Goal: Transaction & Acquisition: Purchase product/service

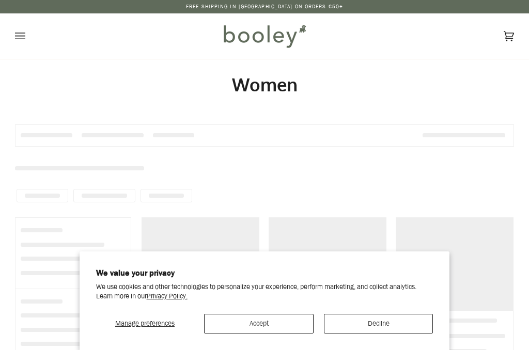
click at [278, 324] on button "Accept" at bounding box center [259, 324] width 110 height 20
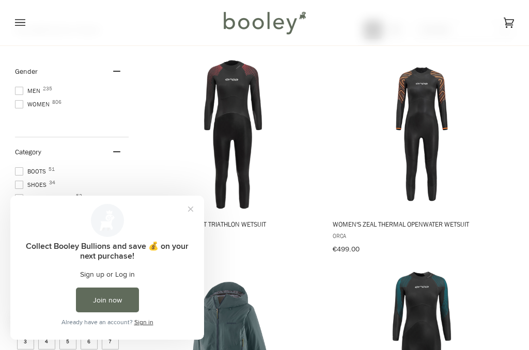
click at [99, 169] on label "Boots 51" at bounding box center [72, 171] width 114 height 9
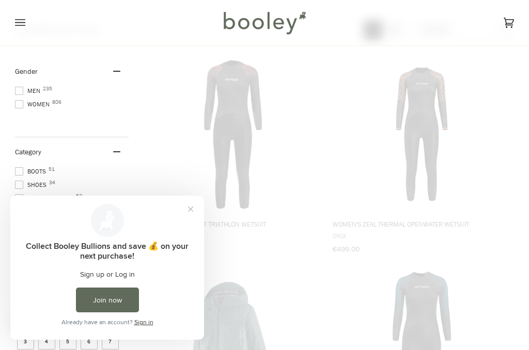
scroll to position [169, 0]
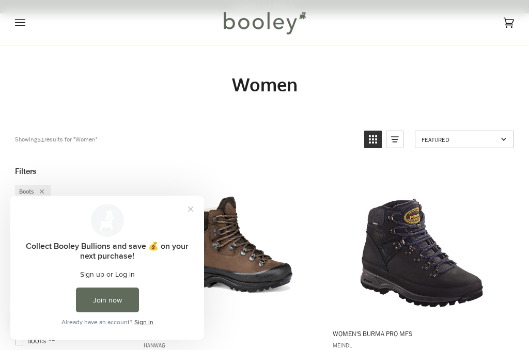
scroll to position [188, 0]
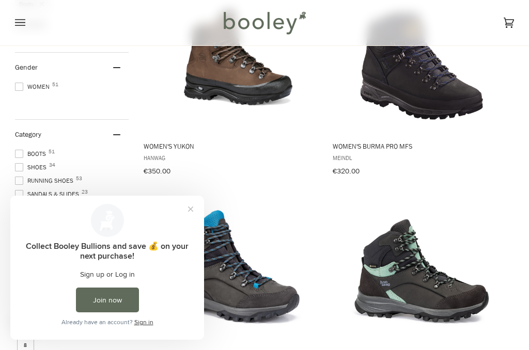
click at [48, 164] on span "Shoes 34" at bounding box center [32, 167] width 35 height 9
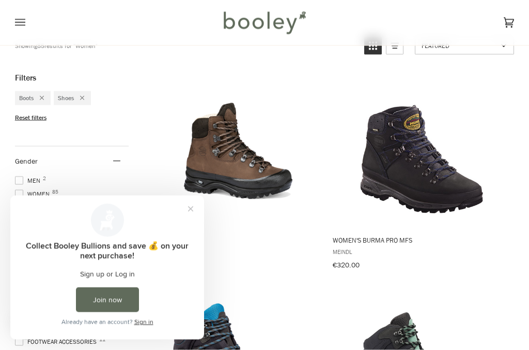
scroll to position [155, 0]
click at [197, 212] on button "Close prompt" at bounding box center [190, 209] width 19 height 19
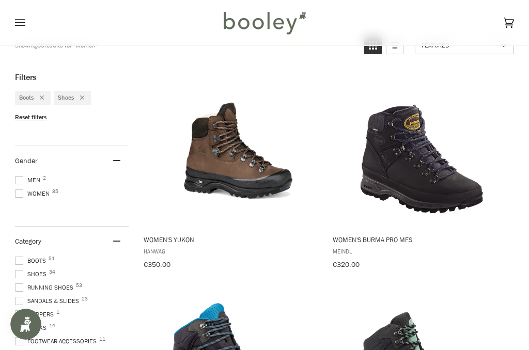
click at [37, 251] on div "Category 2" at bounding box center [72, 241] width 114 height 29
click at [117, 291] on span "7" at bounding box center [110, 295] width 17 height 17
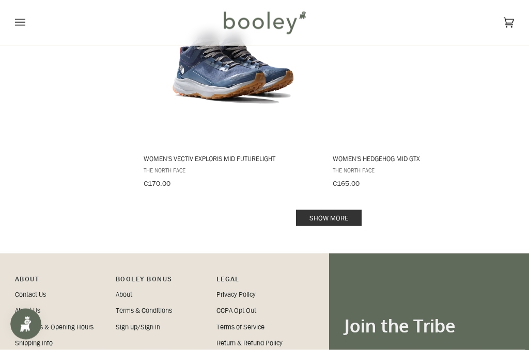
scroll to position [2145, 0]
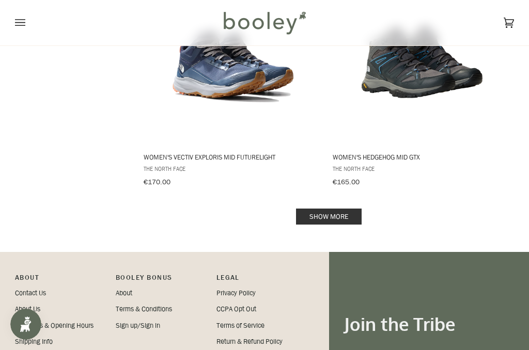
click at [349, 209] on link "Show more" at bounding box center [329, 217] width 66 height 16
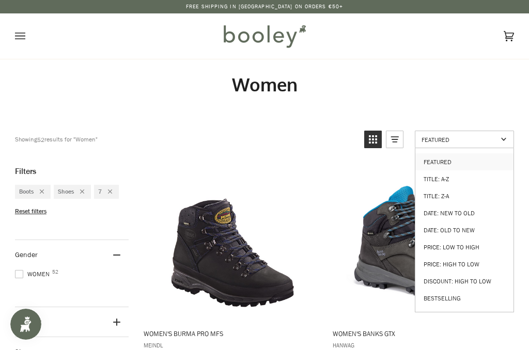
click at [447, 291] on link "Bestselling" at bounding box center [465, 298] width 98 height 17
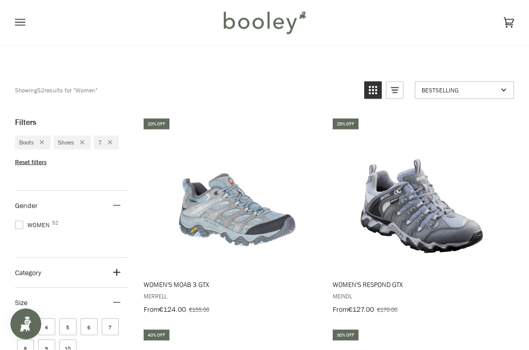
scroll to position [111, 0]
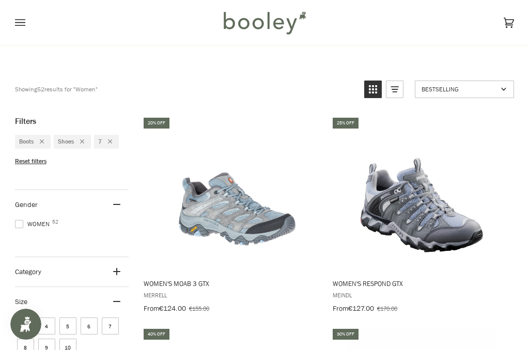
click at [197, 280] on span "Women's Moab 3 GTX" at bounding box center [233, 283] width 178 height 9
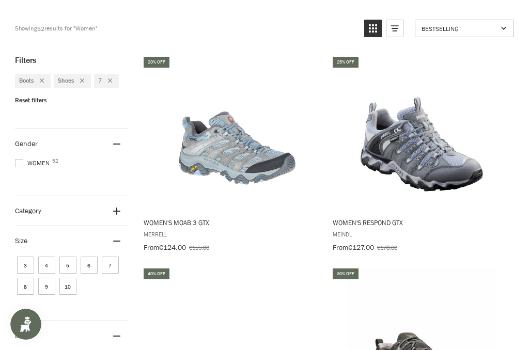
scroll to position [130, 0]
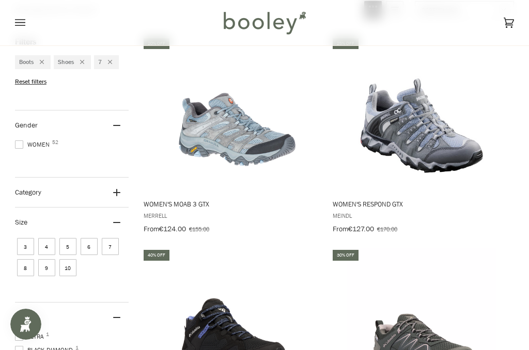
click at [451, 158] on img "Women's Respond GTX" at bounding box center [421, 114] width 155 height 155
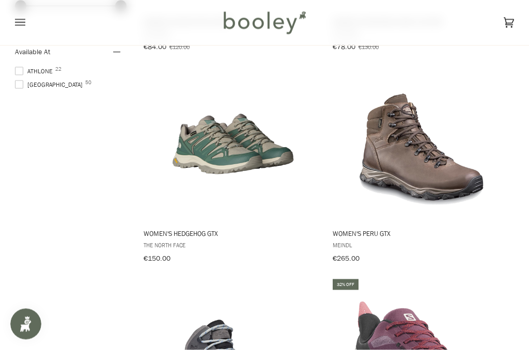
scroll to position [722, 0]
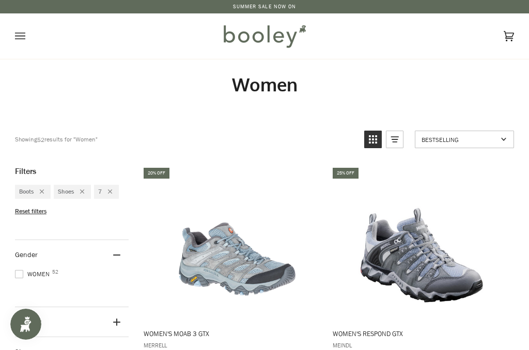
scroll to position [2163, 0]
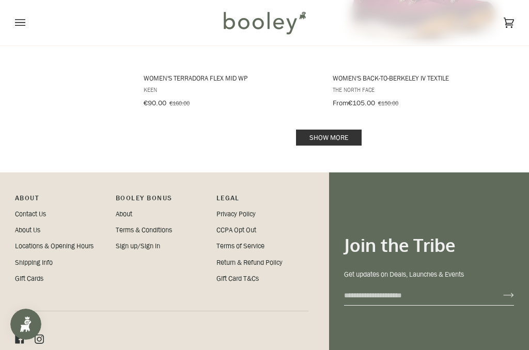
scroll to position [172, 0]
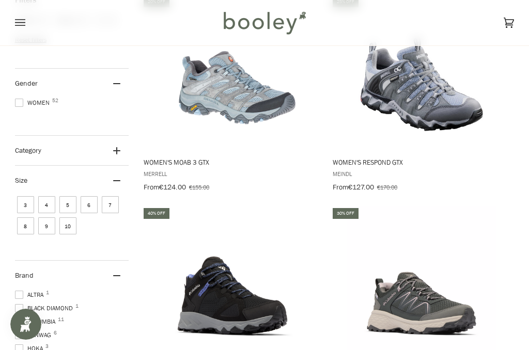
scroll to position [186, 0]
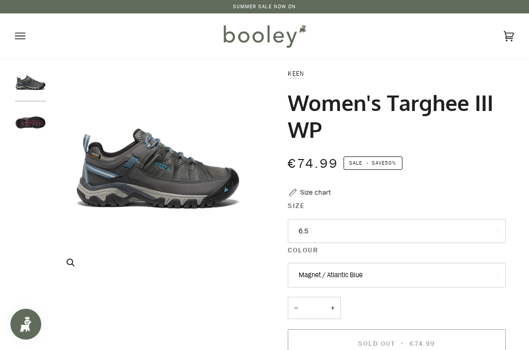
click at [183, 184] on img "Keen Women's Targhee III WP Magnet / Atlantic Blue - Booley Galway" at bounding box center [157, 175] width 213 height 213
click at [191, 189] on img "Keen Women's Targhee III WP Magnet / Atlantic Blue - Booley Galway" at bounding box center [157, 175] width 213 height 213
click at [167, 181] on img "Keen Women's Targhee III WP Magnet / Atlantic Blue - Booley Galway" at bounding box center [157, 175] width 213 height 213
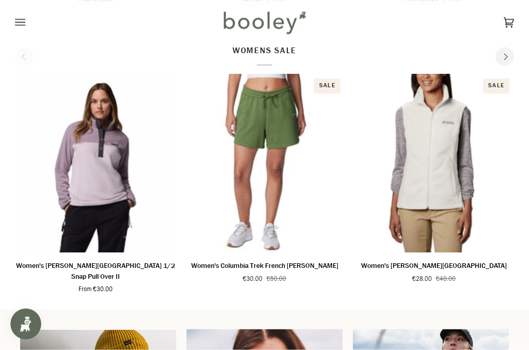
scroll to position [629, 0]
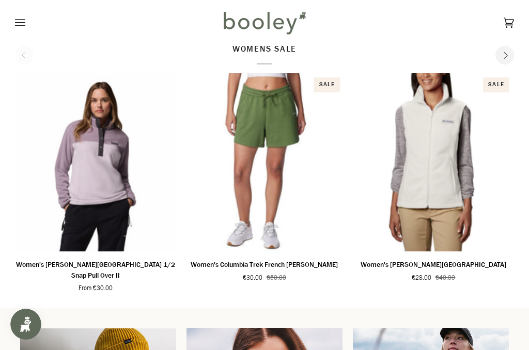
click at [138, 240] on button "Quick view" at bounding box center [95, 238] width 151 height 25
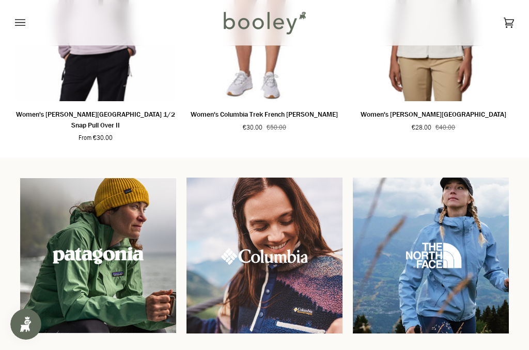
scroll to position [780, 0]
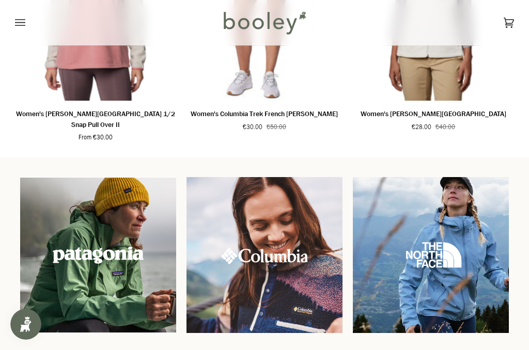
click at [302, 260] on img at bounding box center [265, 255] width 156 height 156
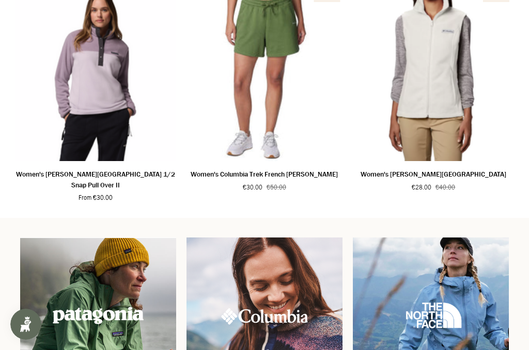
scroll to position [0, 0]
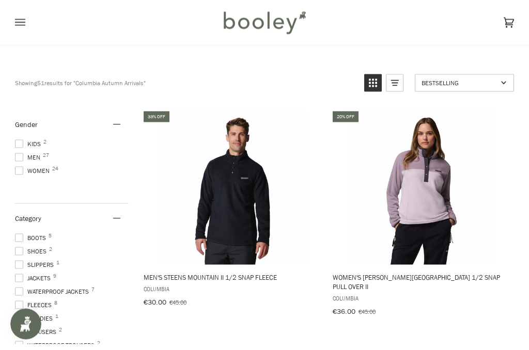
scroll to position [118, 0]
click at [438, 253] on button "View product" at bounding box center [421, 253] width 180 height 22
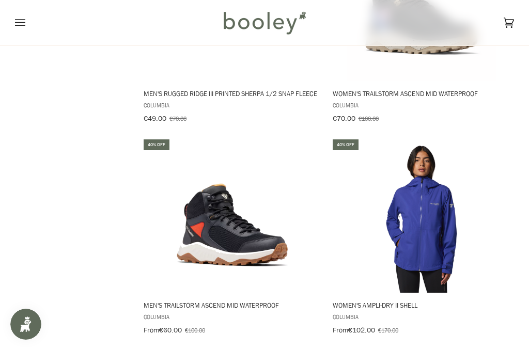
scroll to position [1726, 0]
